Goal: Transaction & Acquisition: Download file/media

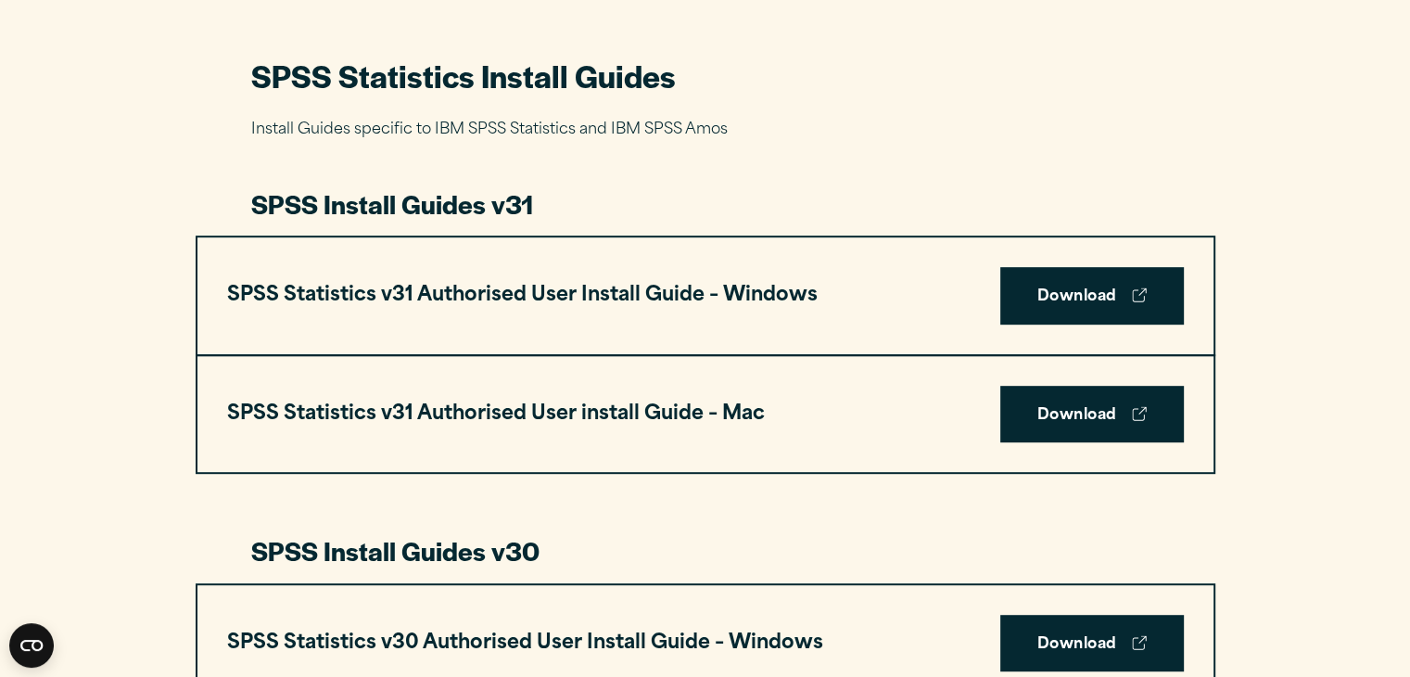
scroll to position [767, 0]
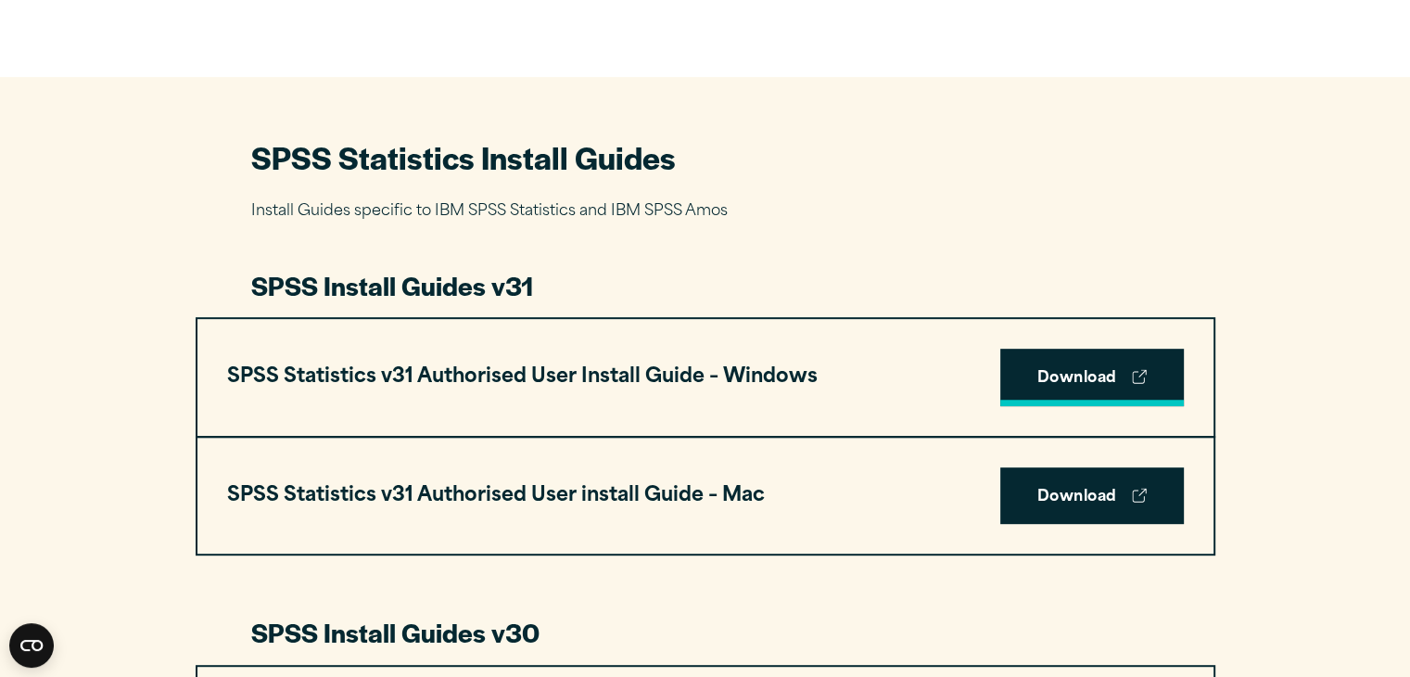
click at [1090, 372] on link "Download" at bounding box center [1092, 376] width 184 height 57
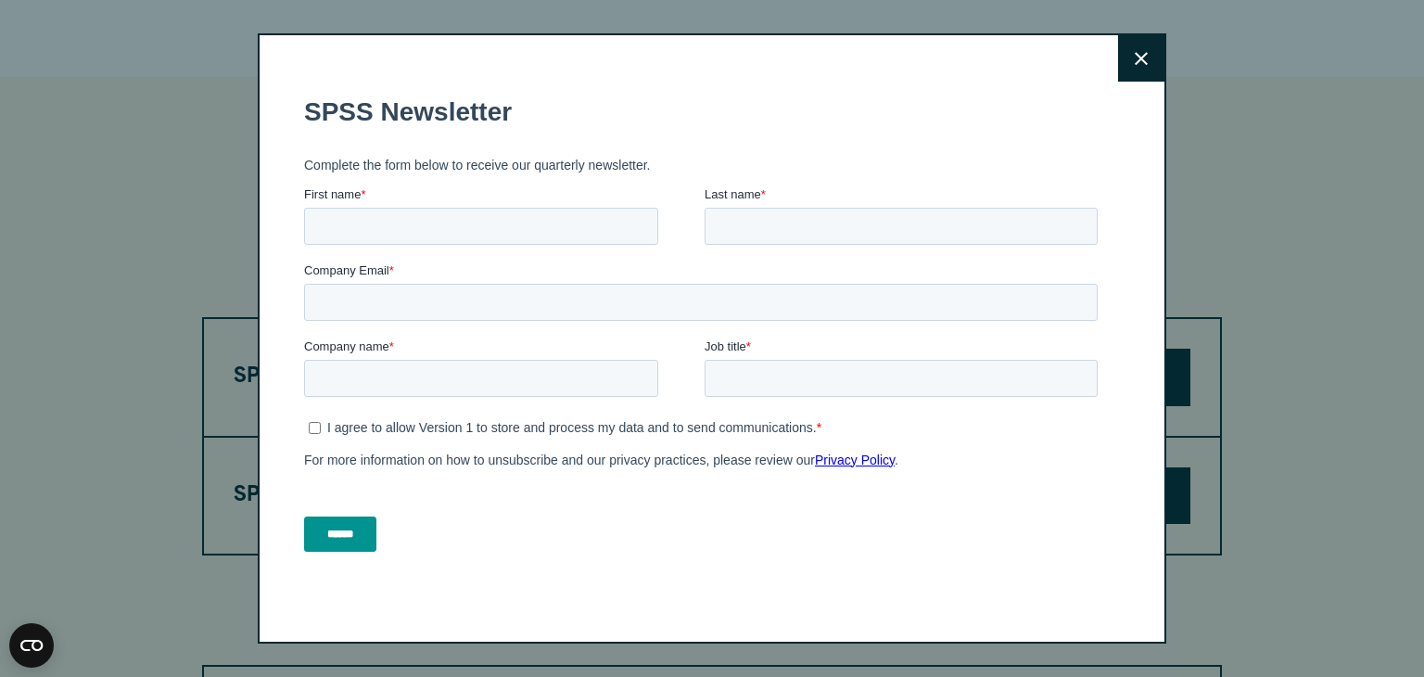
click at [1152, 66] on button "Close" at bounding box center [1141, 58] width 46 height 46
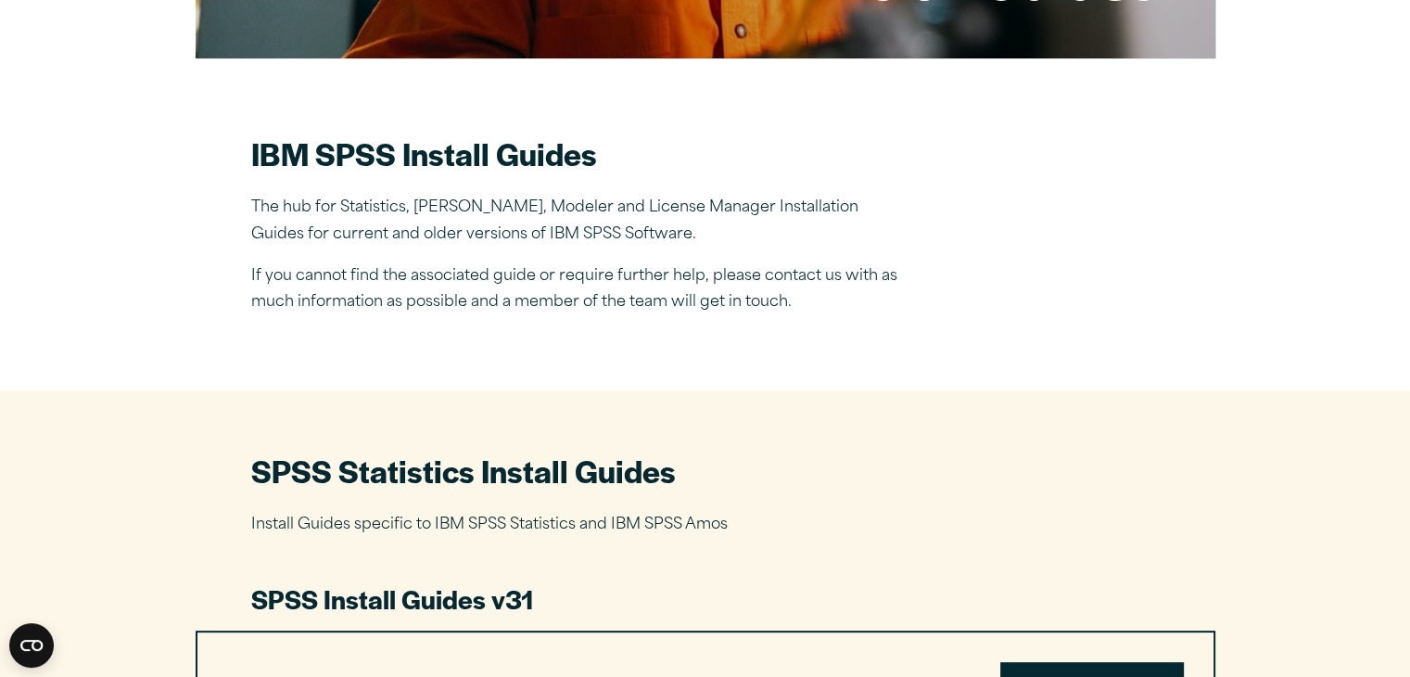
scroll to position [614, 0]
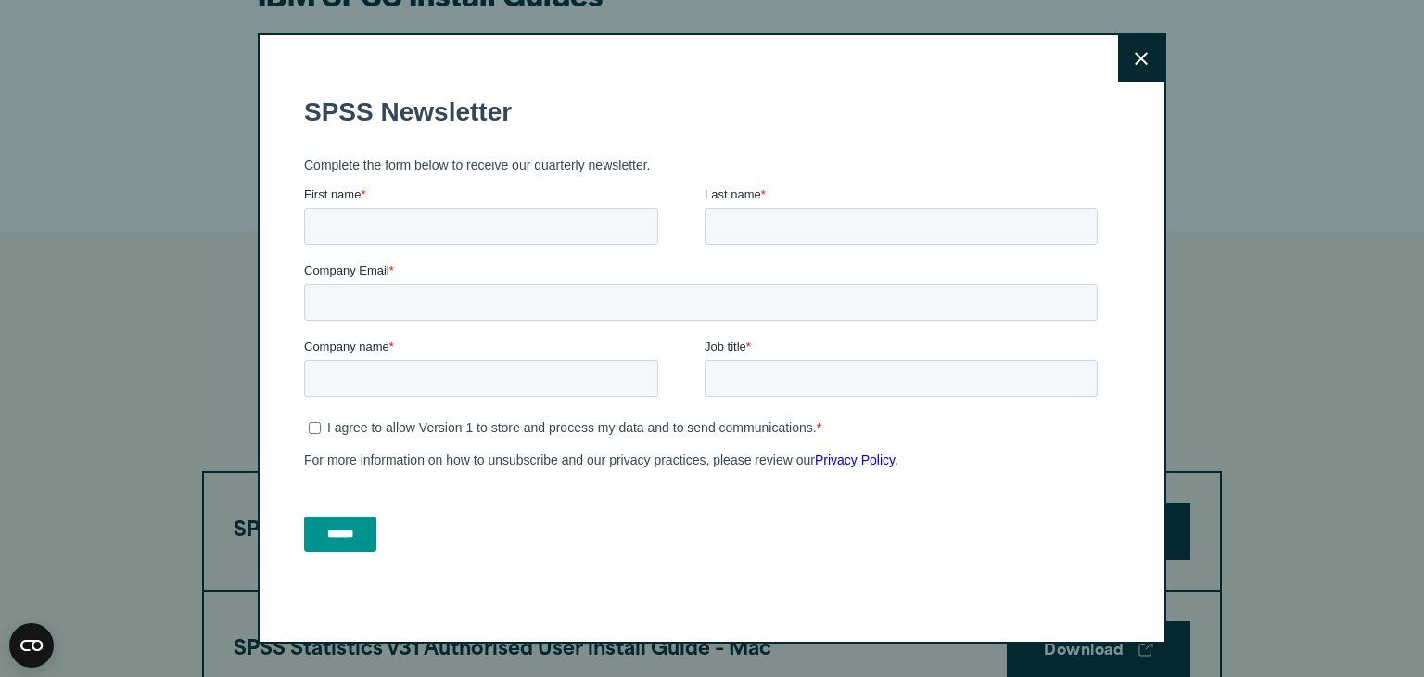
click at [1127, 42] on button "Close" at bounding box center [1141, 58] width 46 height 46
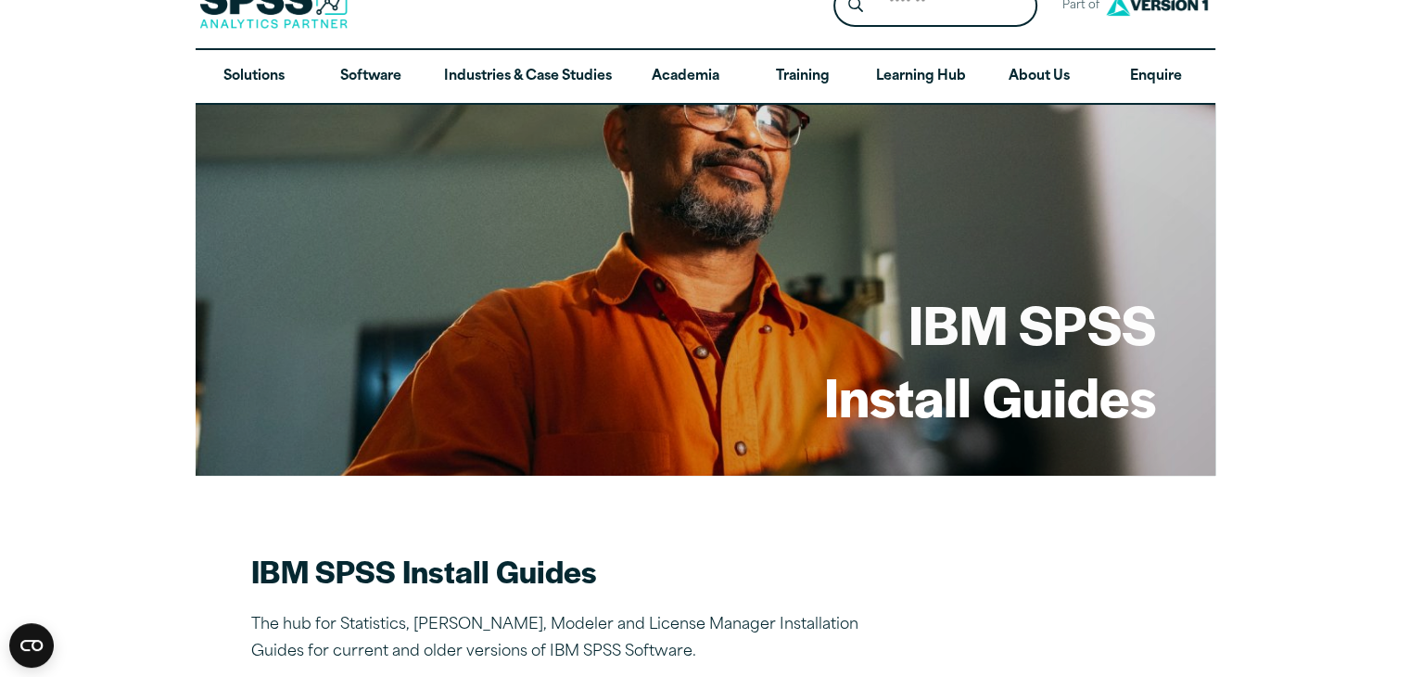
scroll to position [0, 0]
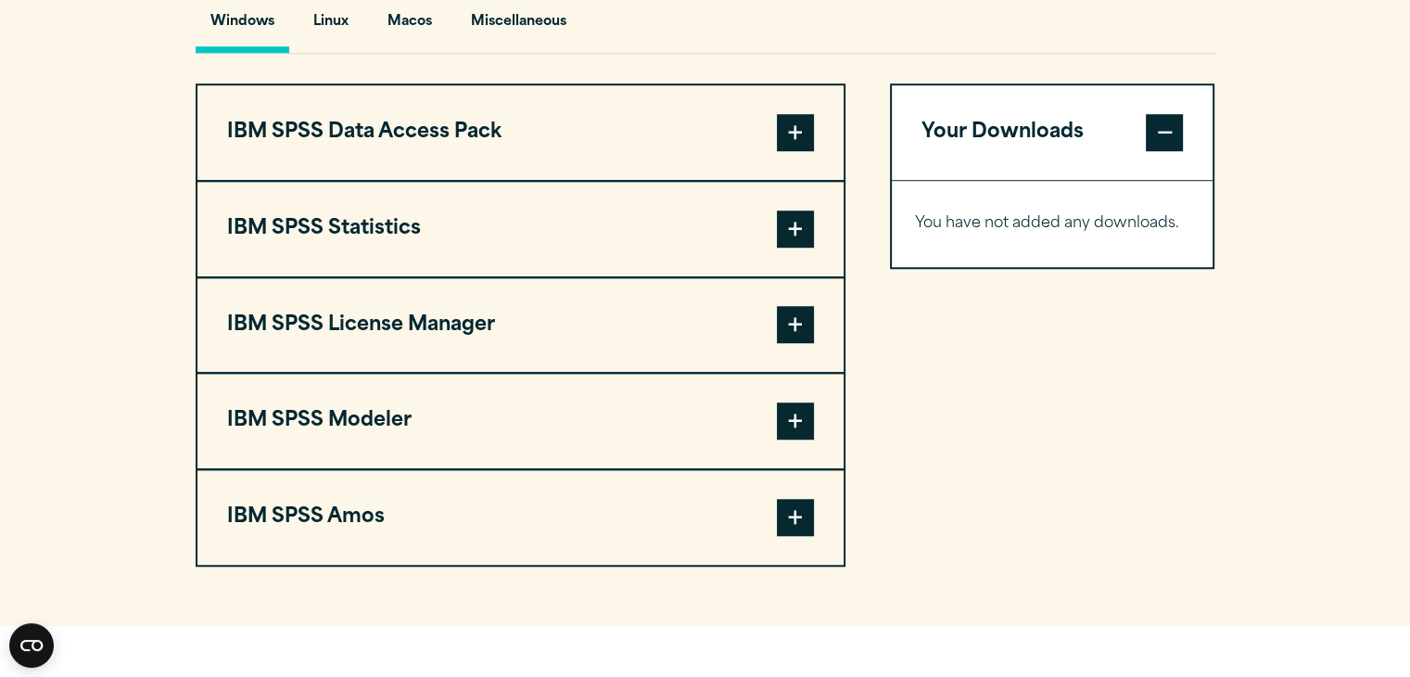
scroll to position [1427, 0]
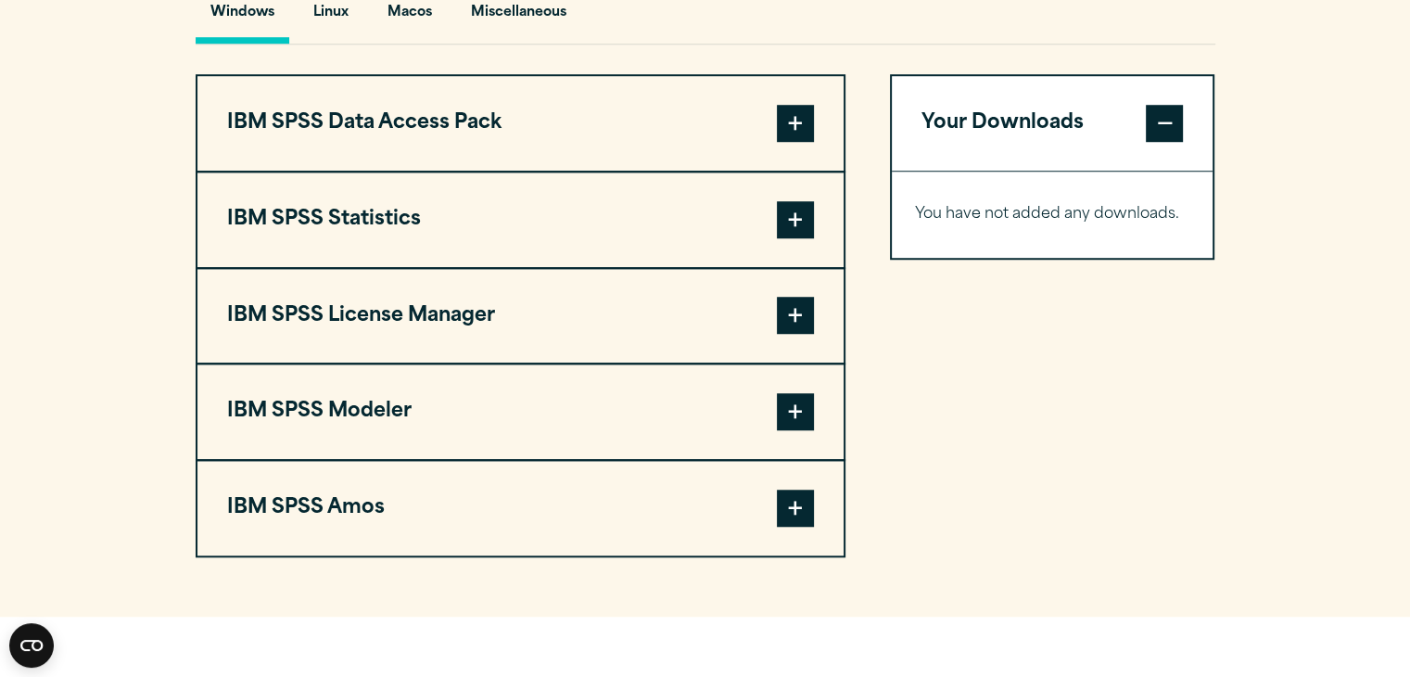
click at [800, 233] on span at bounding box center [795, 219] width 37 height 37
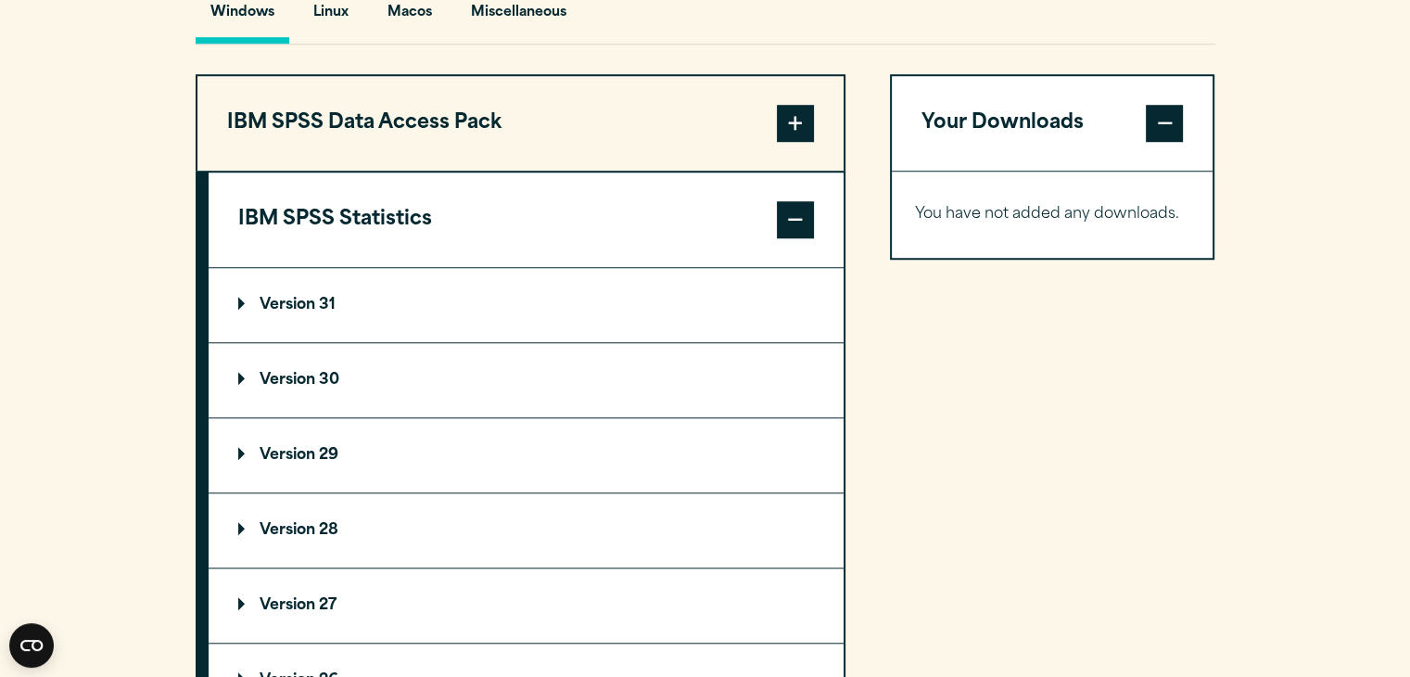
click at [314, 312] on summary "Version 31" at bounding box center [526, 305] width 635 height 74
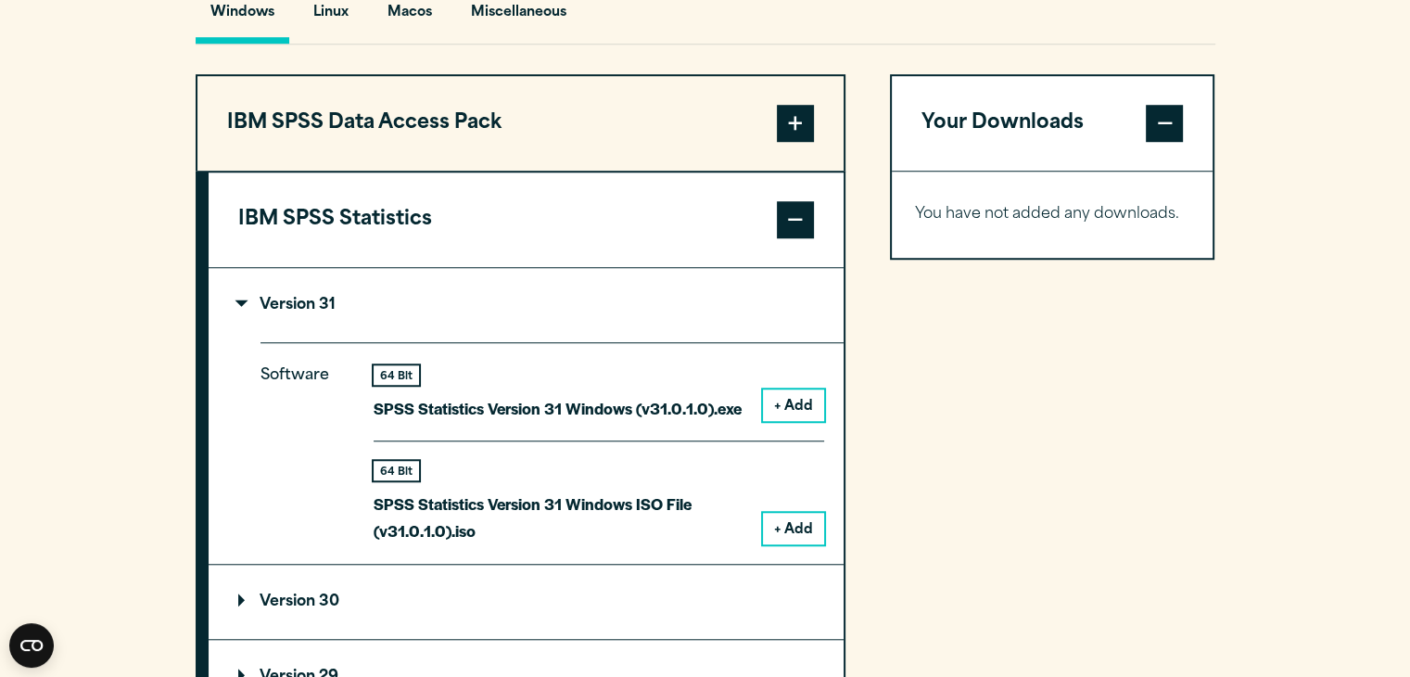
click at [776, 412] on button "+ Add" at bounding box center [793, 405] width 61 height 32
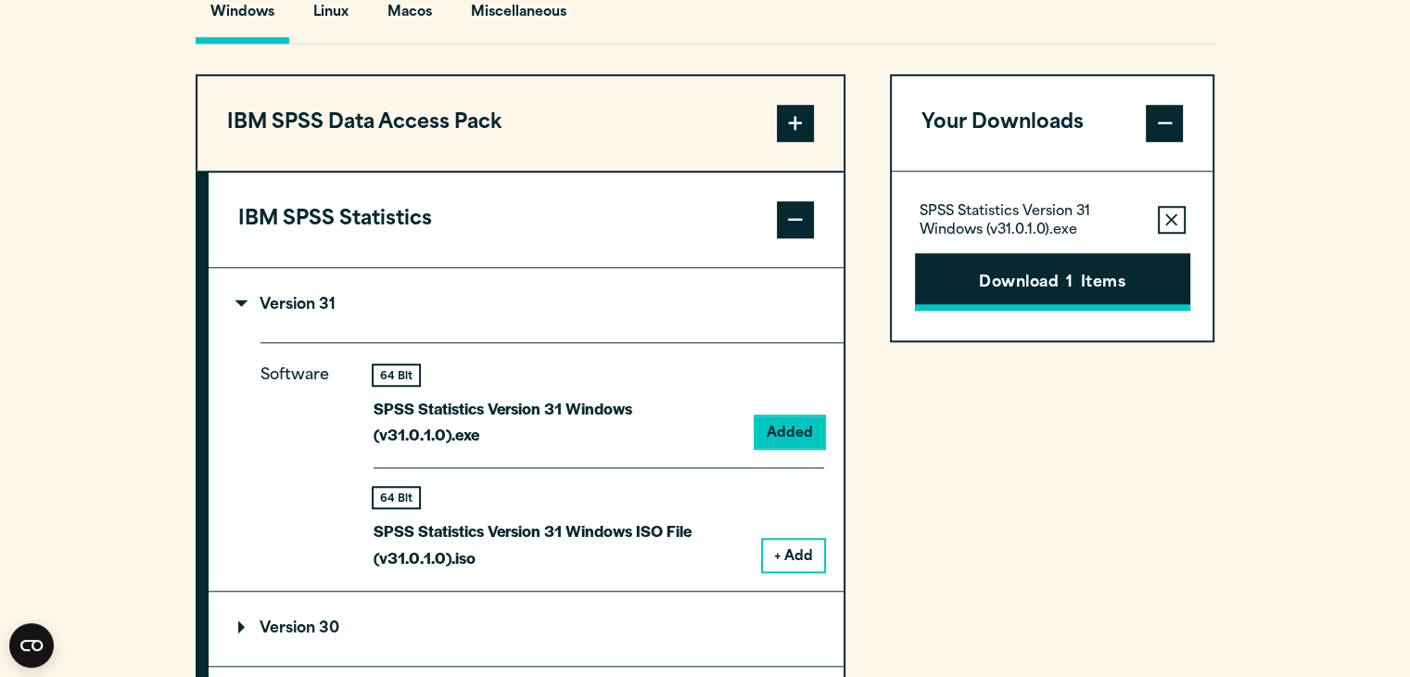
click at [1036, 286] on button "Download 1 Items" at bounding box center [1052, 281] width 275 height 57
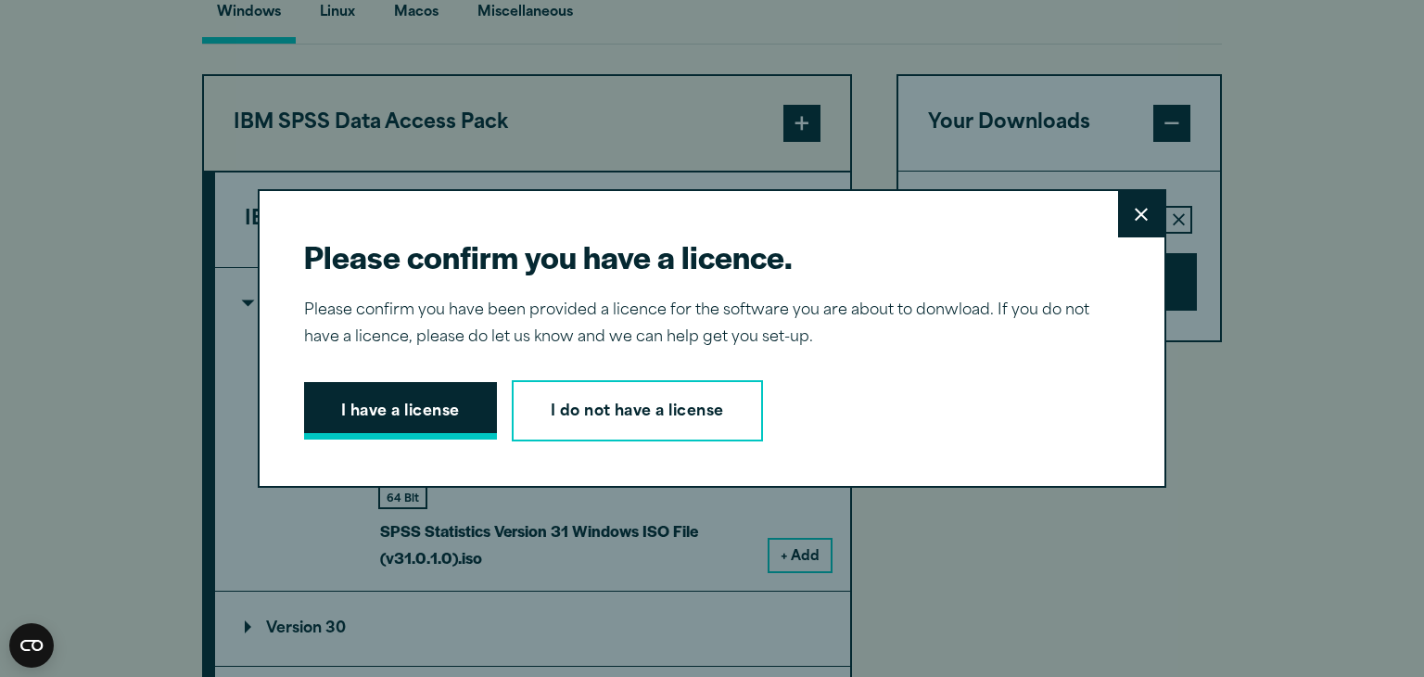
click at [396, 405] on button "I have a license" at bounding box center [400, 410] width 193 height 57
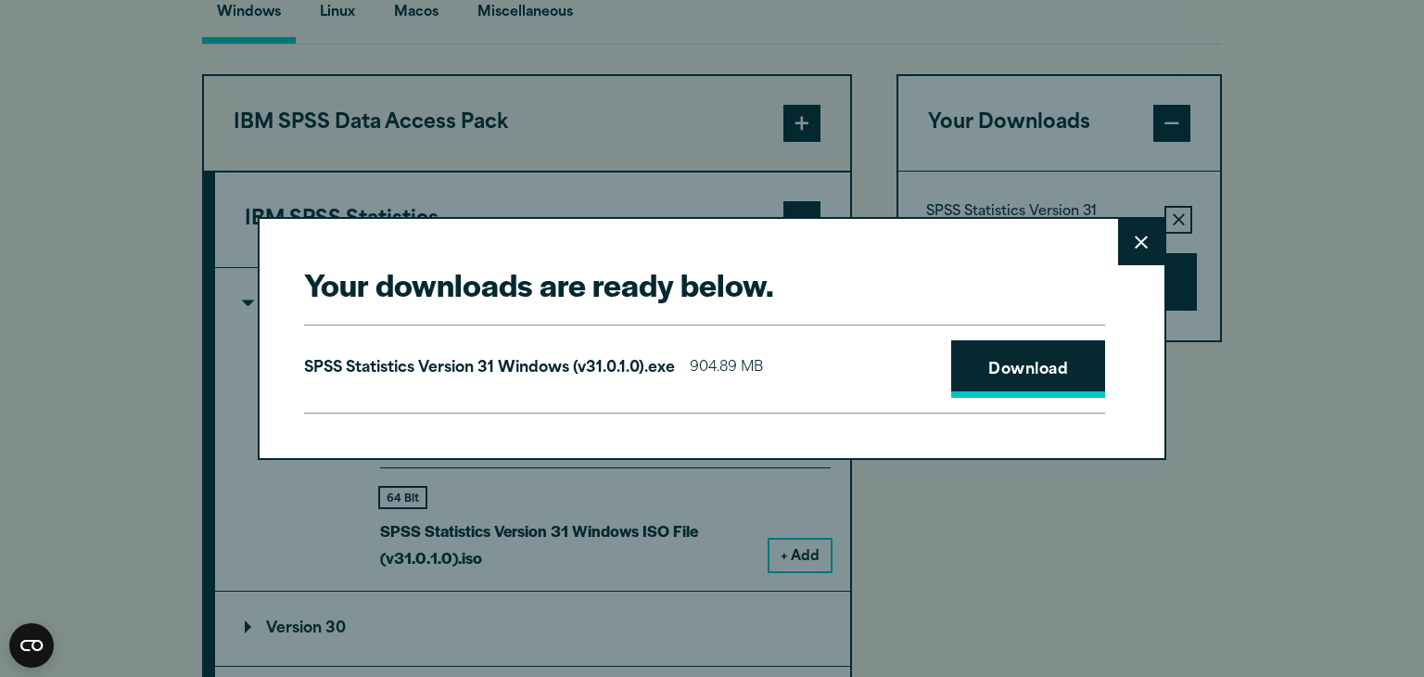
click at [1031, 381] on link "Download" at bounding box center [1028, 368] width 154 height 57
click at [1120, 246] on button "Close" at bounding box center [1141, 242] width 46 height 46
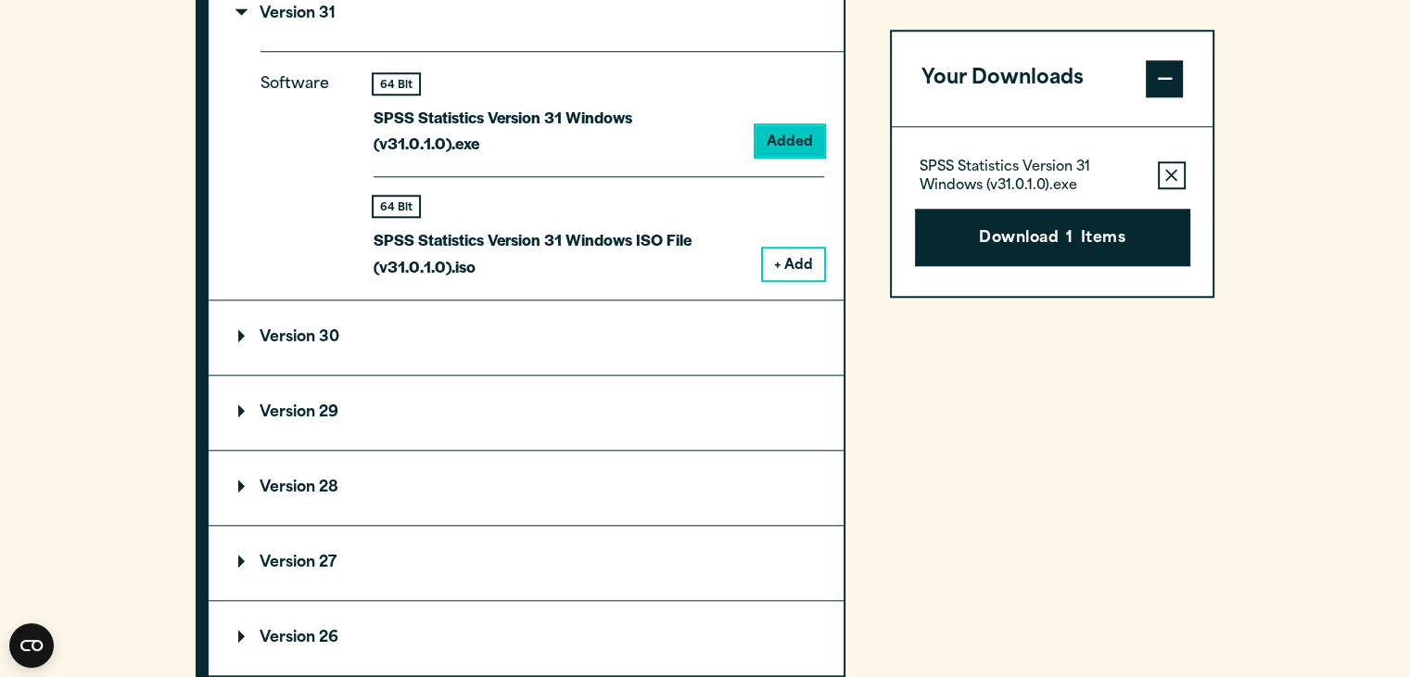
scroll to position [1720, 0]
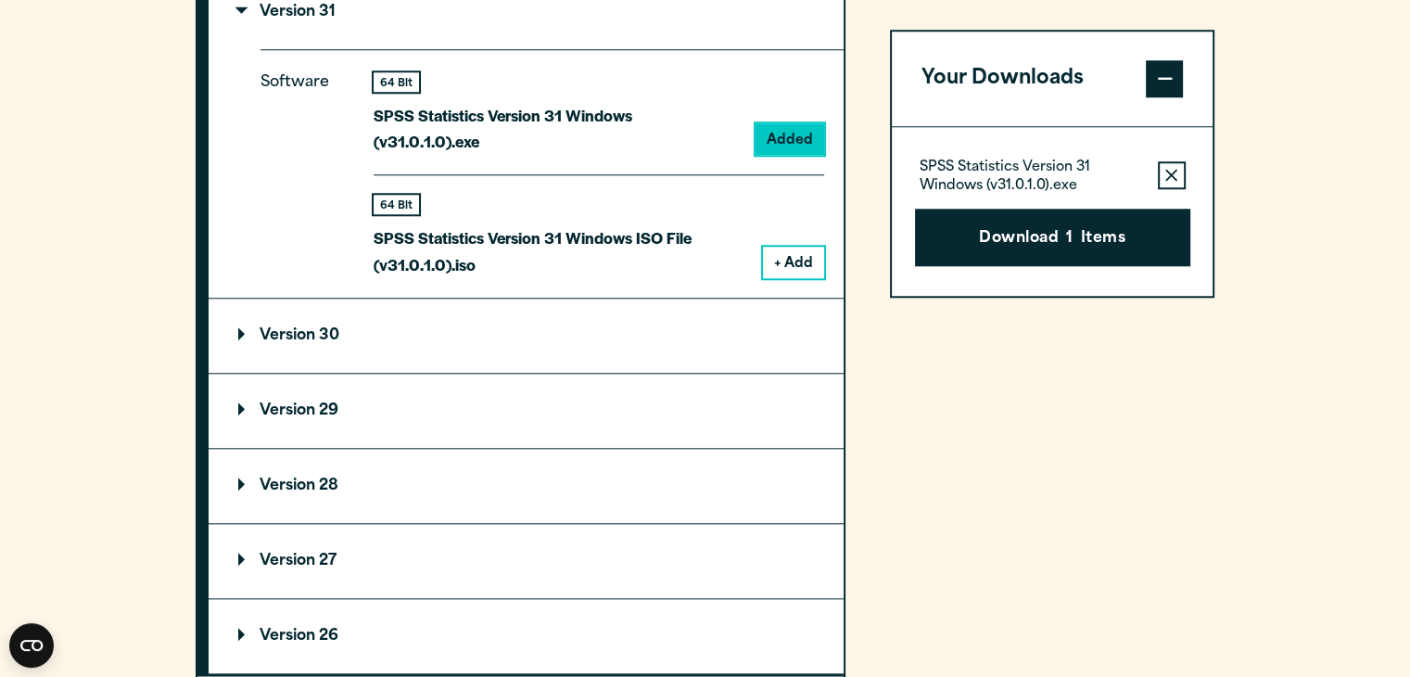
click at [1017, 393] on div "Your Downloads SPSS Statistics Version 31 Windows (v31.0.1.0).exe Remove this i…" at bounding box center [1052, 372] width 325 height 1183
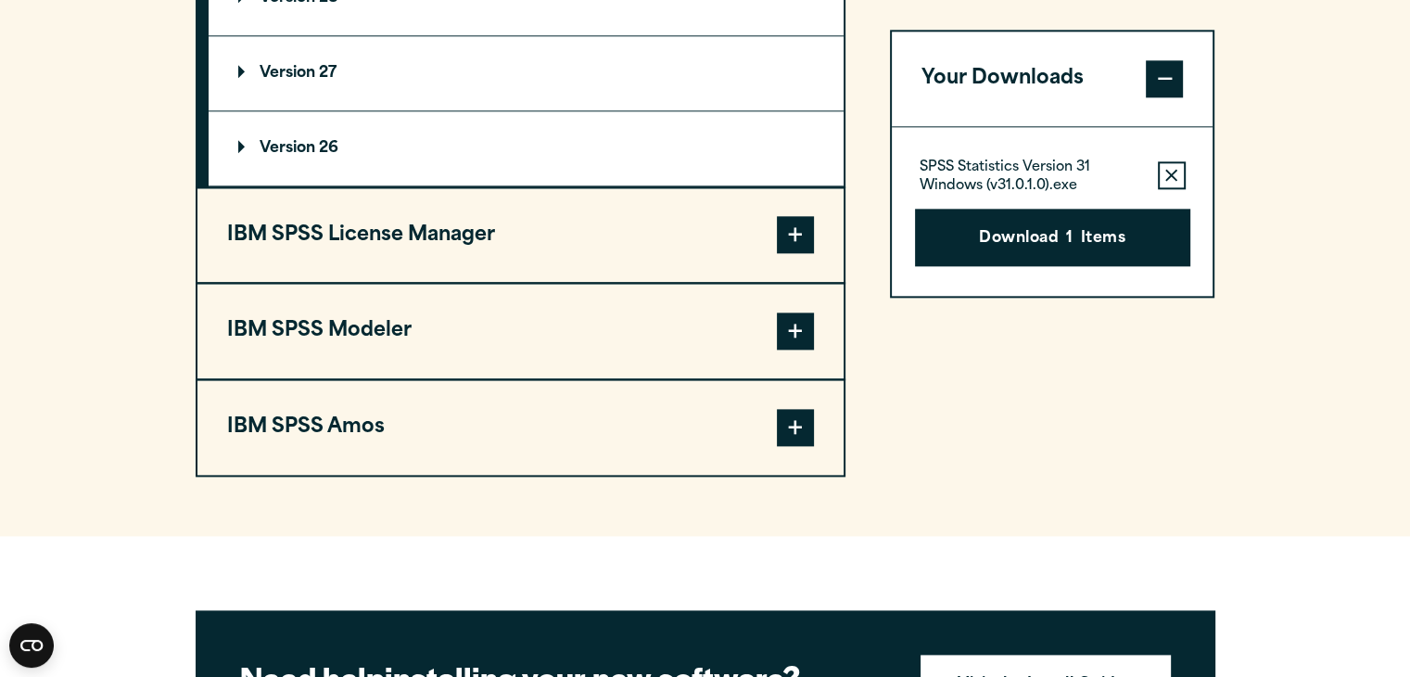
scroll to position [2206, 0]
